Goal: Information Seeking & Learning: Find contact information

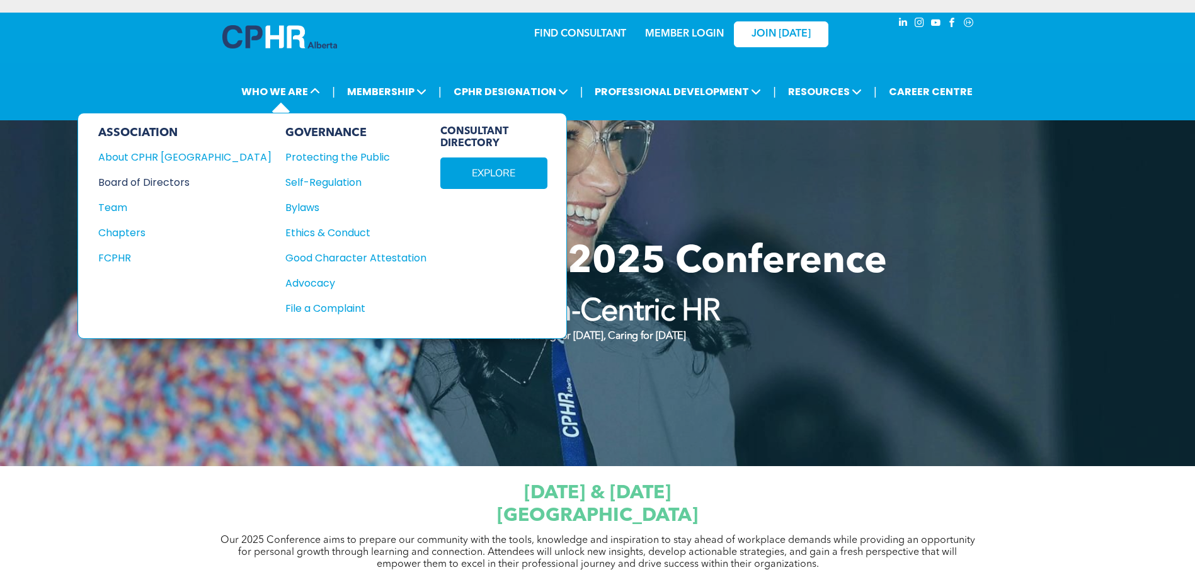
click at [185, 183] on div "Board of Directors" at bounding box center [176, 183] width 156 height 16
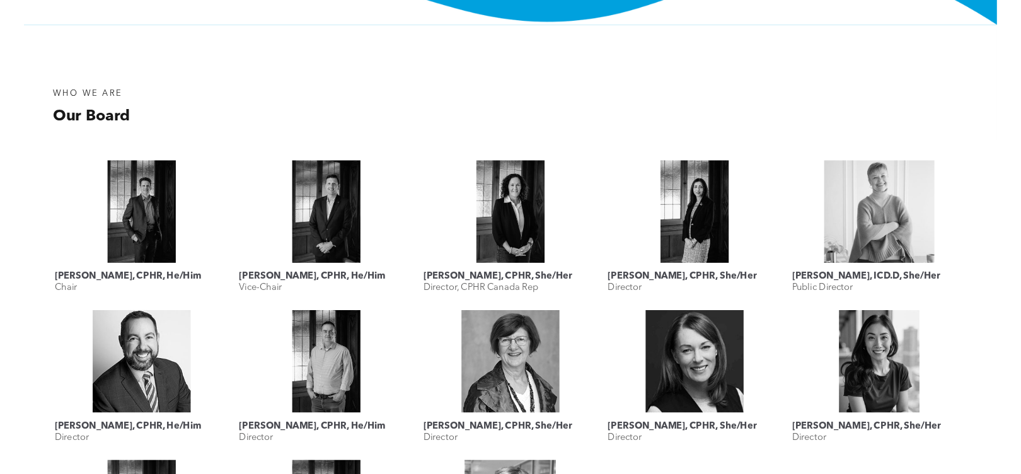
scroll to position [441, 0]
